Goal: Find specific page/section: Find specific page/section

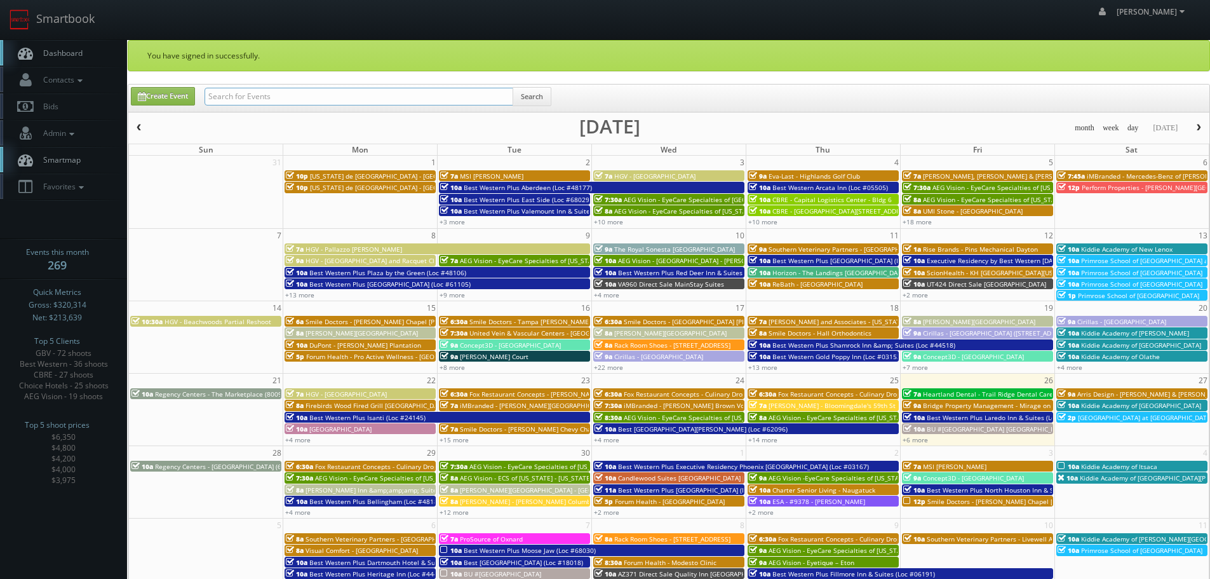
click at [248, 96] on input "text" at bounding box center [359, 97] width 309 height 18
paste input "Saskatoon"
type input "Saskatoon"
click at [528, 99] on button "Search" at bounding box center [532, 96] width 39 height 19
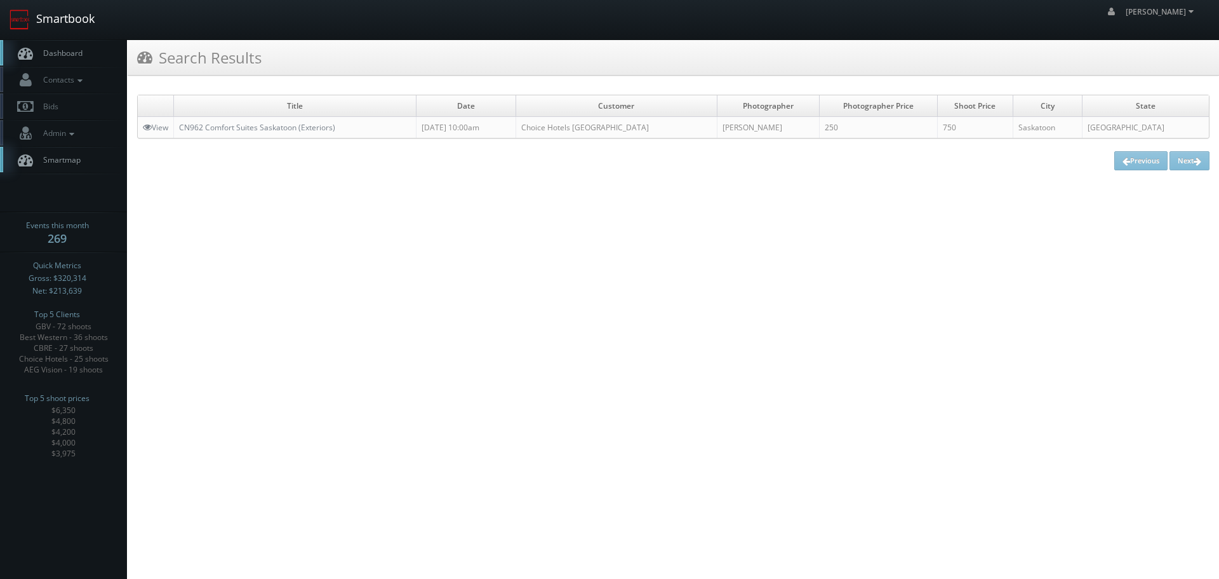
click at [74, 26] on link "Smartbook" at bounding box center [52, 19] width 104 height 39
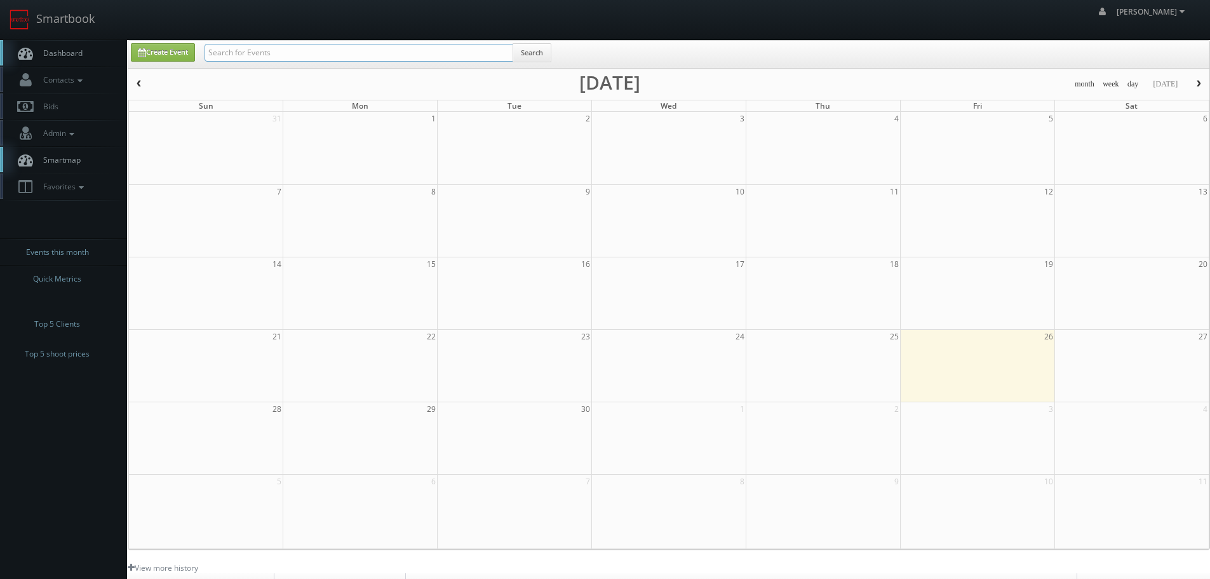
click at [292, 54] on input "text" at bounding box center [359, 53] width 309 height 18
paste input "Saskatoon"
type input "Saskatoon"
click at [531, 60] on button "Search" at bounding box center [532, 52] width 39 height 19
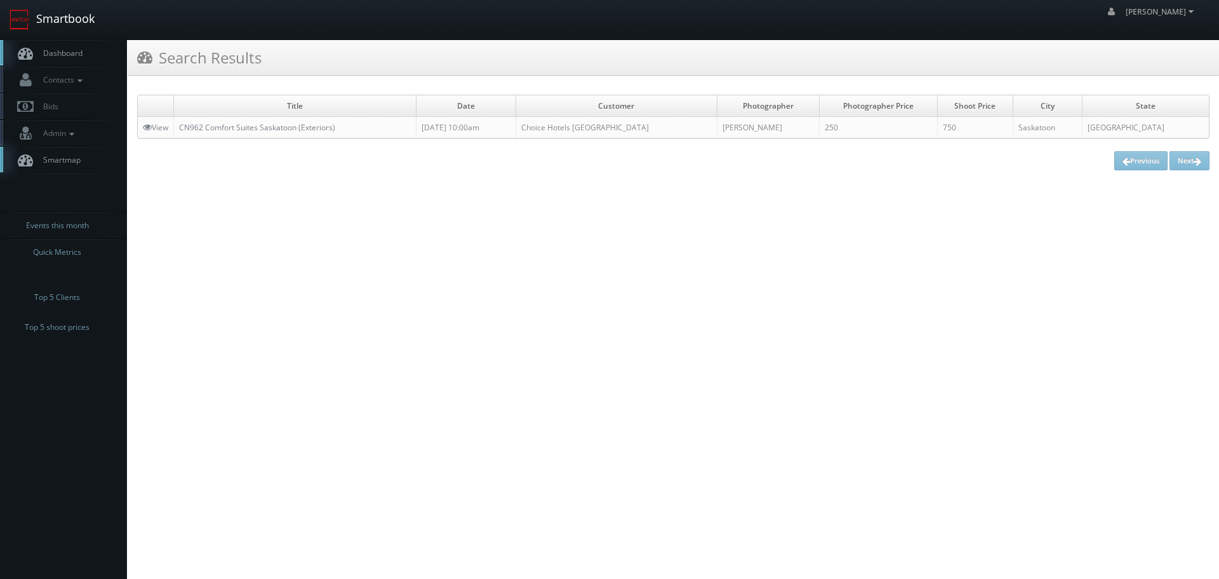
drag, startPoint x: 0, startPoint y: 0, endPoint x: 99, endPoint y: 15, distance: 100.2
click at [76, 13] on link "Smartbook" at bounding box center [52, 19] width 104 height 39
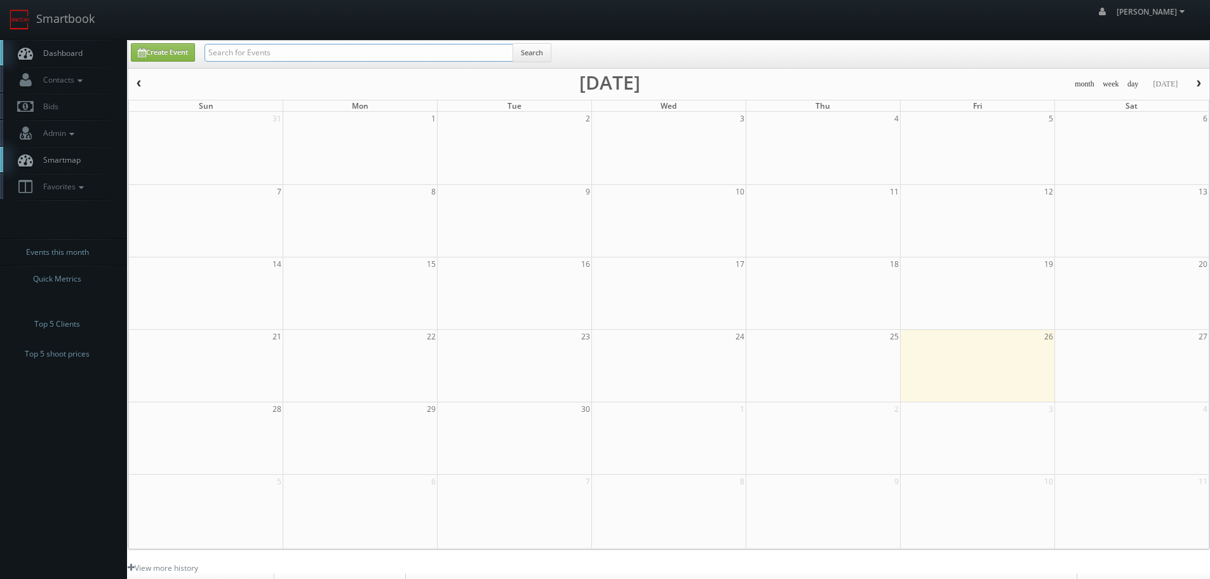
drag, startPoint x: 0, startPoint y: 0, endPoint x: 237, endPoint y: 54, distance: 243.0
click at [237, 54] on input "text" at bounding box center [359, 53] width 309 height 18
type input "david oh"
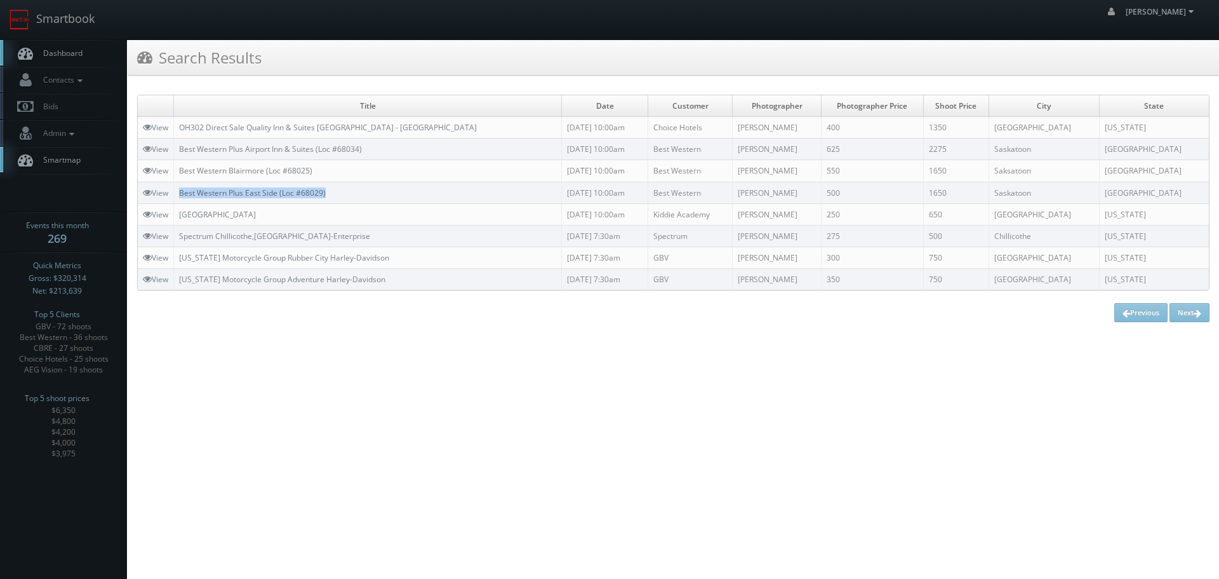
copy link "Best Western Plus East Side (Loc #68029)"
drag, startPoint x: 372, startPoint y: 196, endPoint x: 183, endPoint y: 194, distance: 188.6
click at [183, 194] on td "Best Western Plus East Side (Loc #68029)" at bounding box center [368, 193] width 388 height 22
drag, startPoint x: 361, startPoint y: 145, endPoint x: 183, endPoint y: 151, distance: 177.9
click at [183, 151] on td "Best Western Plus Airport Inn & Suites (Loc #68034)" at bounding box center [368, 149] width 388 height 22
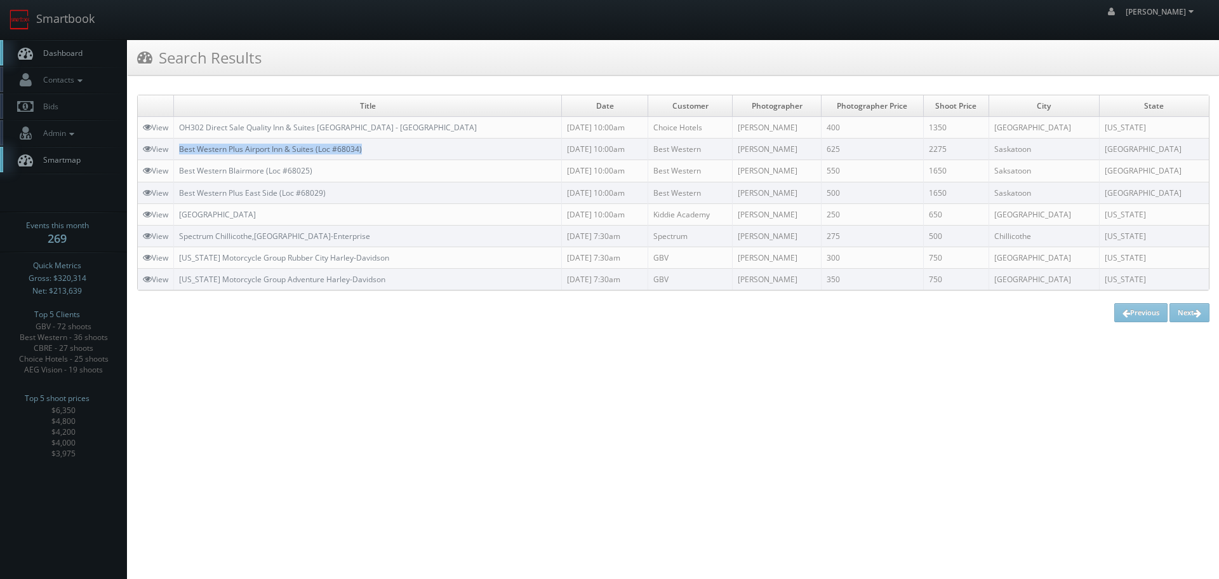
copy link "Best Western Plus Airport Inn & Suites (Loc #68034)"
click at [396, 441] on html "Smartbook Toggle Side Navigation Toggle Top Navigation robert robert Profile Lo…" at bounding box center [609, 289] width 1219 height 579
click at [83, 24] on link "Smartbook" at bounding box center [52, 19] width 104 height 39
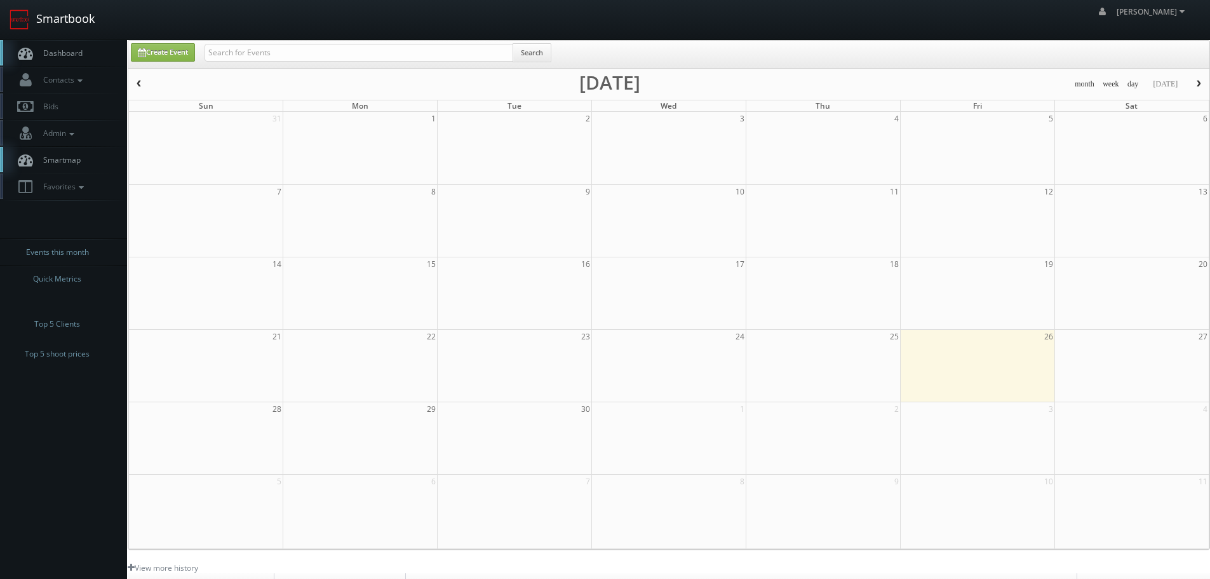
click at [68, 20] on link "Smartbook" at bounding box center [52, 19] width 104 height 39
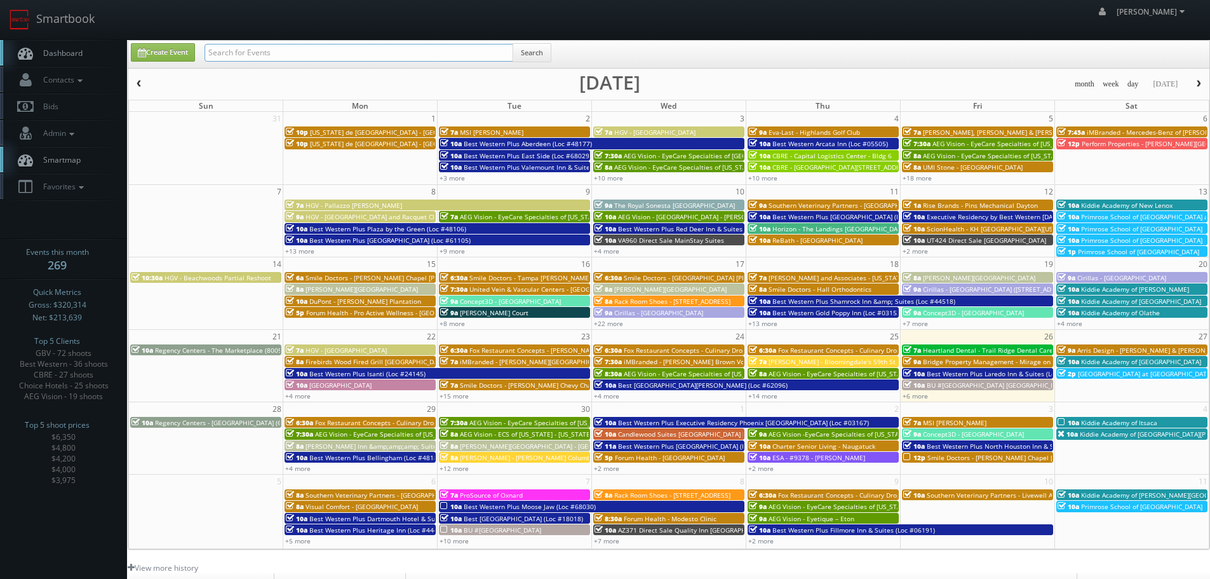
click at [270, 48] on input "text" at bounding box center [359, 53] width 309 height 18
type input "david oh"
click at [533, 53] on button "Search" at bounding box center [532, 52] width 39 height 19
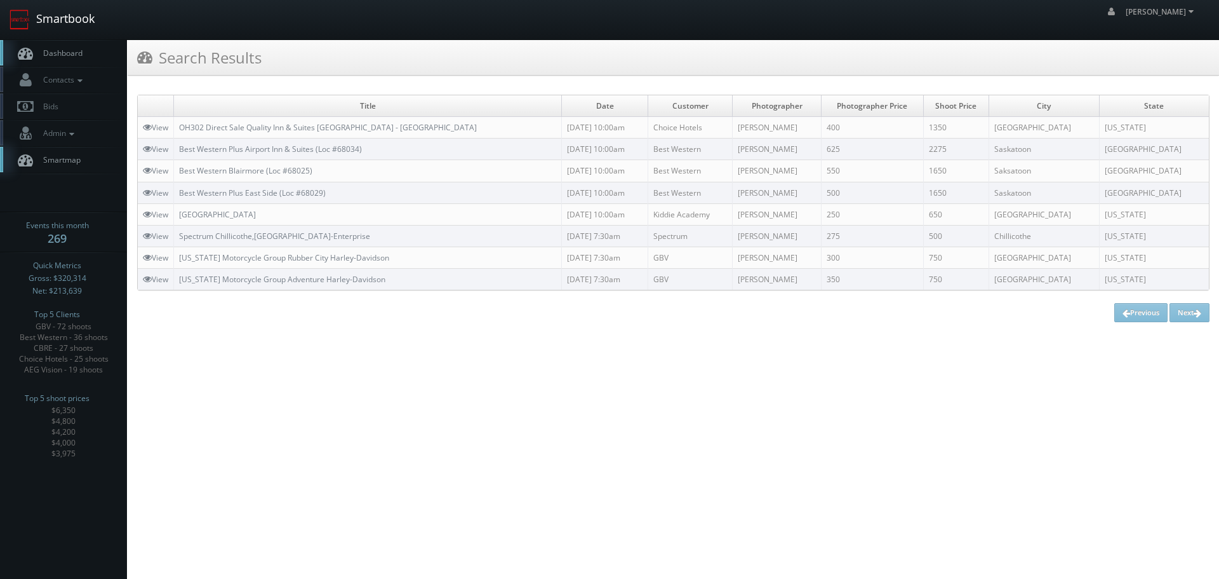
click at [64, 20] on link "Smartbook" at bounding box center [52, 19] width 104 height 39
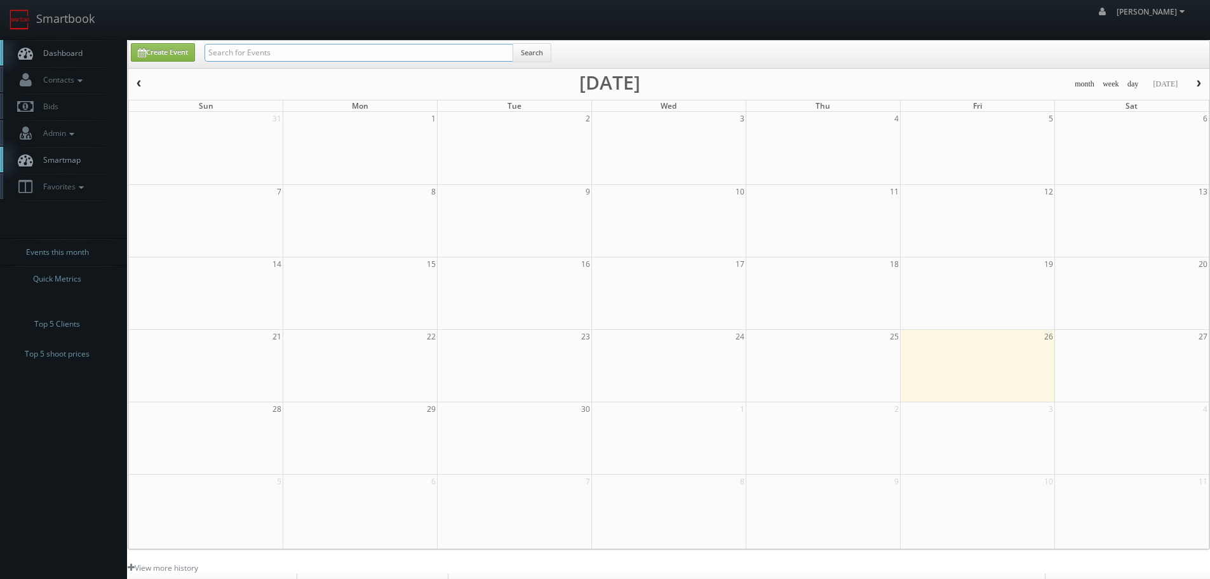
drag, startPoint x: 0, startPoint y: 0, endPoint x: 280, endPoint y: 57, distance: 285.7
click at [280, 57] on input "text" at bounding box center [359, 53] width 309 height 18
type input "bridge"
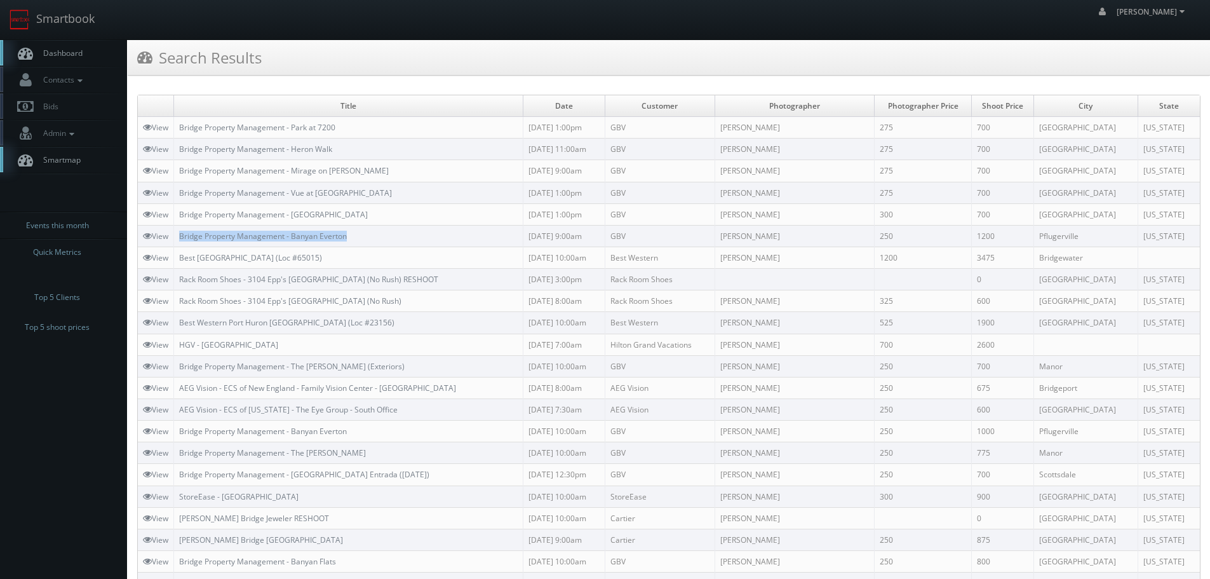
copy tr "Bridge Property Management - Banyan Everton"
drag, startPoint x: 353, startPoint y: 236, endPoint x: 174, endPoint y: 239, distance: 178.5
click at [174, 239] on tr "View Bridge Property Management - Banyan Everton [DATE] 9:00am GBV [PERSON_NAME…" at bounding box center [669, 236] width 1062 height 22
click at [87, 18] on link "Smartbook" at bounding box center [52, 19] width 104 height 39
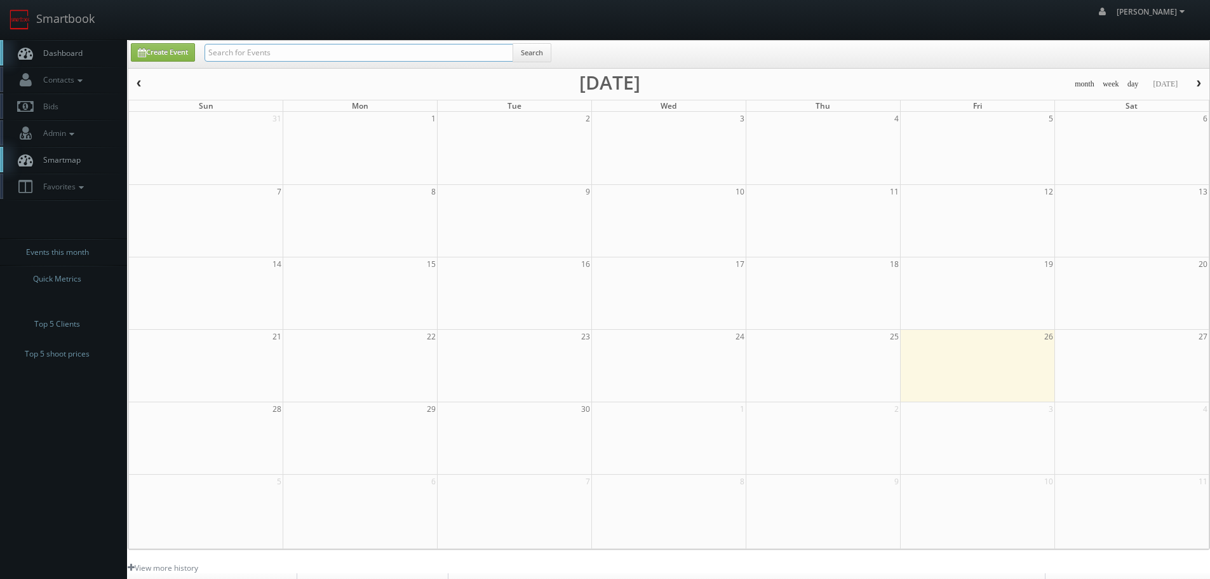
drag, startPoint x: 0, startPoint y: 0, endPoint x: 259, endPoint y: 51, distance: 263.6
click at [259, 51] on input "text" at bounding box center [359, 53] width 309 height 18
type input "smile doctors"
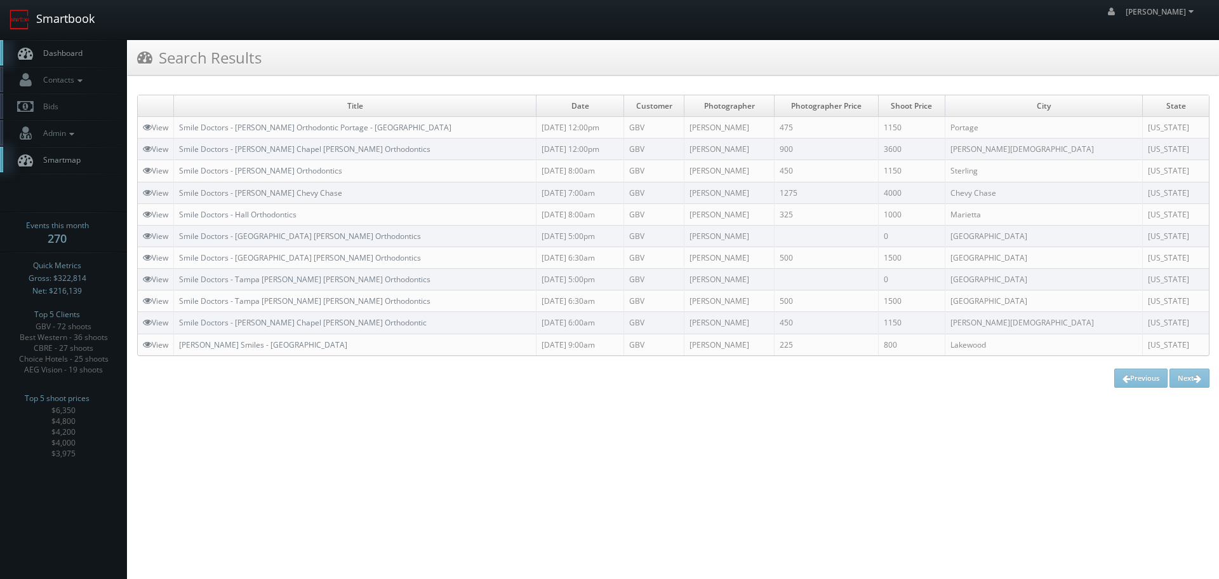
click at [46, 14] on link "Smartbook" at bounding box center [52, 19] width 104 height 39
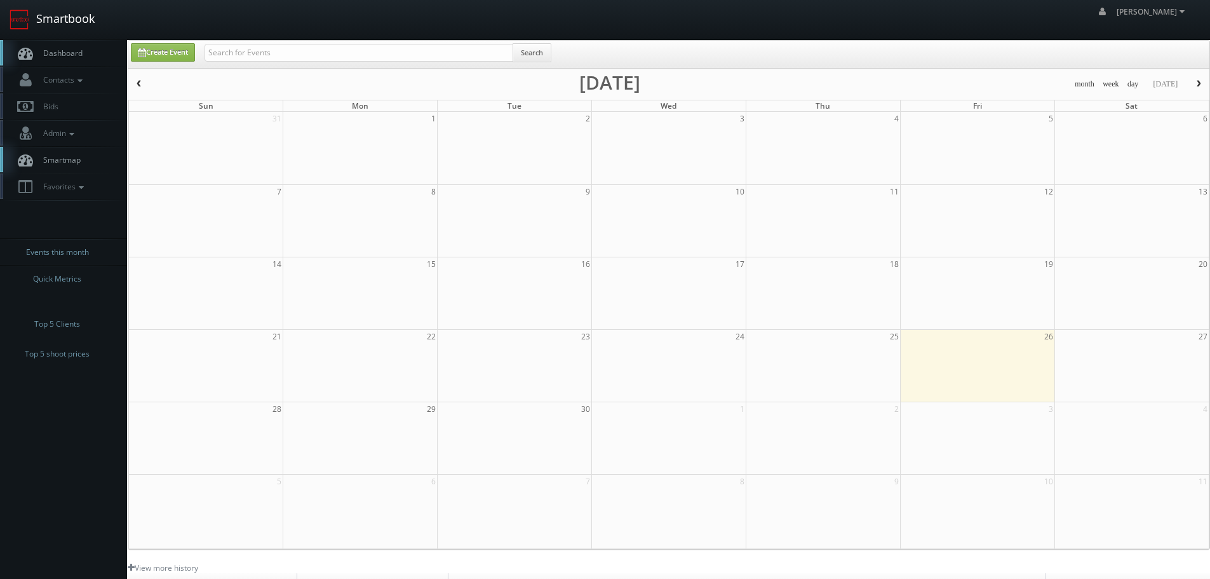
click at [66, 25] on link "Smartbook" at bounding box center [52, 19] width 104 height 39
